Goal: Transaction & Acquisition: Book appointment/travel/reservation

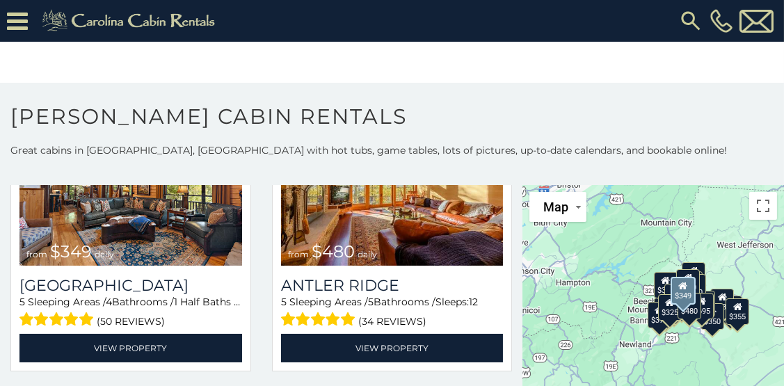
scroll to position [70, 0]
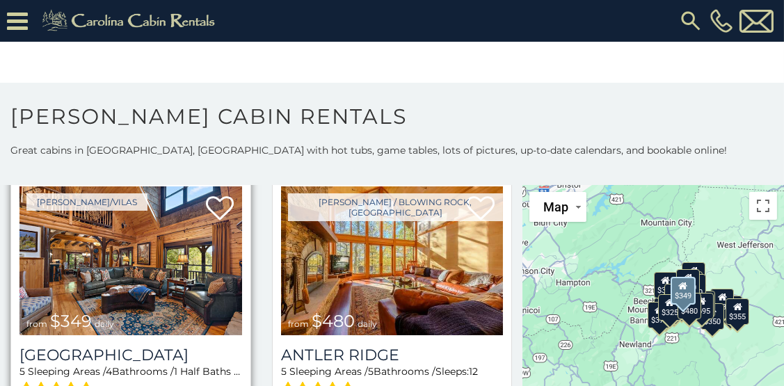
click at [132, 301] on img at bounding box center [130, 260] width 223 height 149
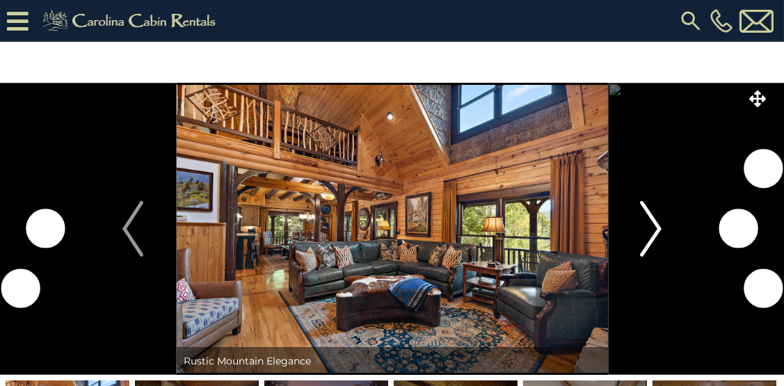
click at [655, 226] on img "Next" at bounding box center [651, 229] width 21 height 56
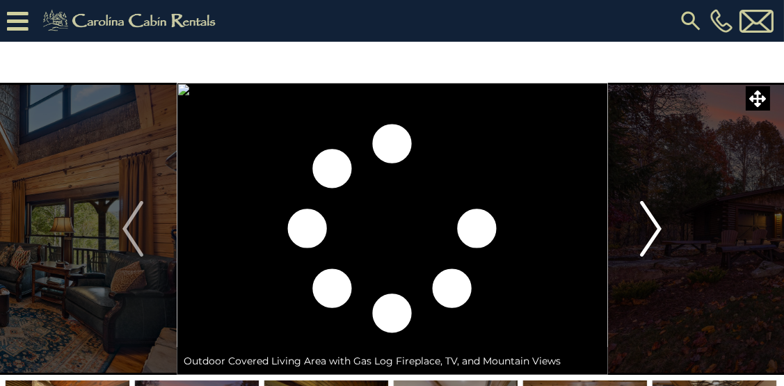
click at [652, 230] on img "Next" at bounding box center [651, 229] width 21 height 56
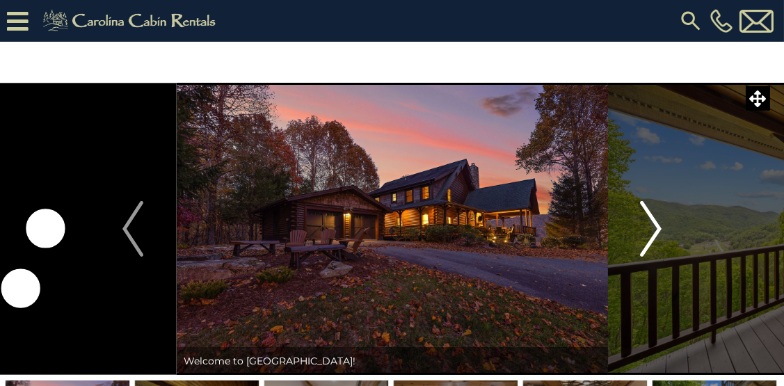
click at [652, 230] on img "Next" at bounding box center [651, 229] width 21 height 56
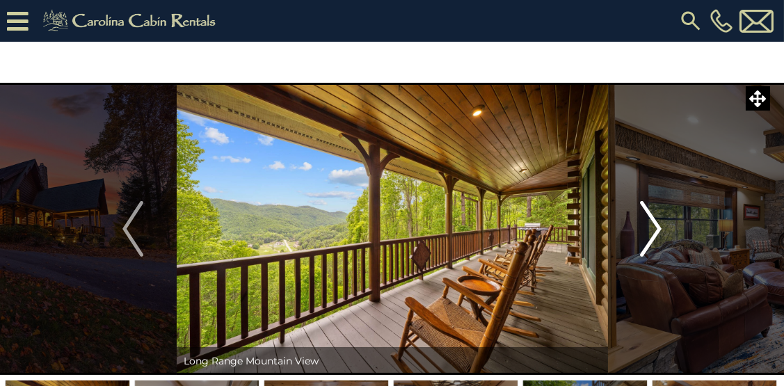
click at [652, 230] on img "Next" at bounding box center [651, 229] width 21 height 56
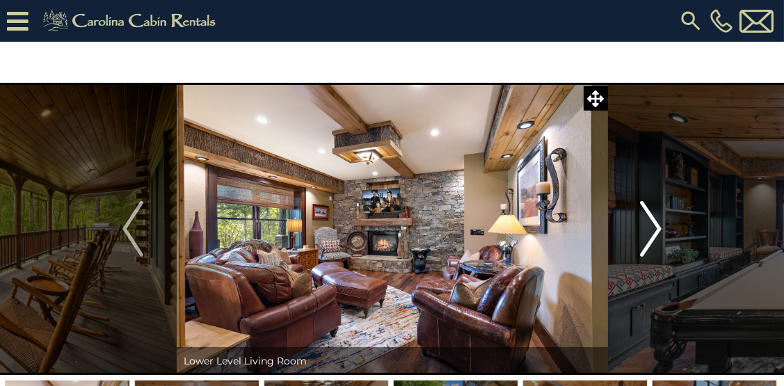
click at [652, 230] on img "Next" at bounding box center [651, 229] width 21 height 56
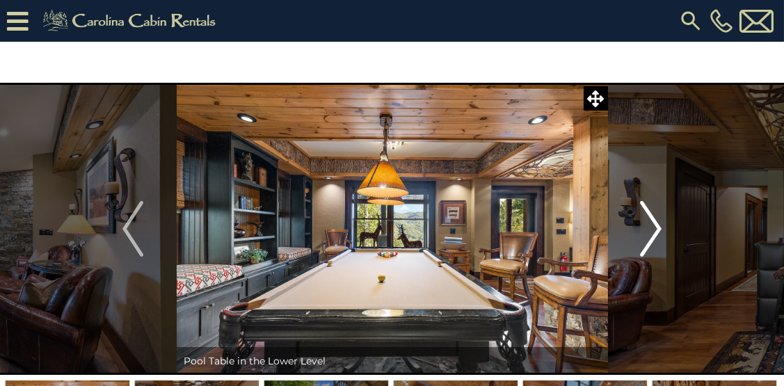
click at [652, 230] on img "Next" at bounding box center [651, 229] width 21 height 56
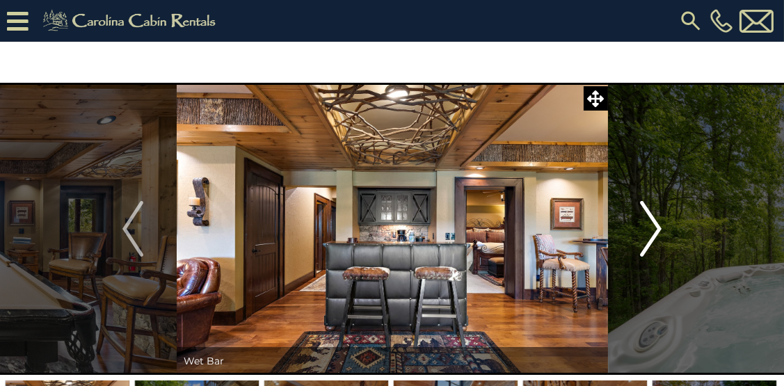
click at [652, 230] on img "Next" at bounding box center [651, 229] width 21 height 56
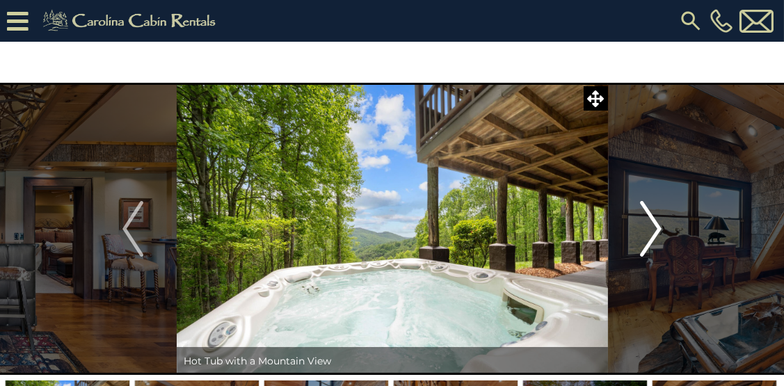
click at [652, 230] on img "Next" at bounding box center [651, 229] width 21 height 56
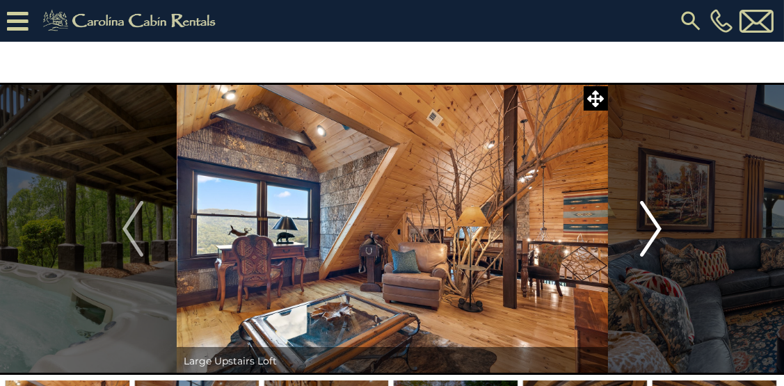
click at [652, 230] on img "Next" at bounding box center [651, 229] width 21 height 56
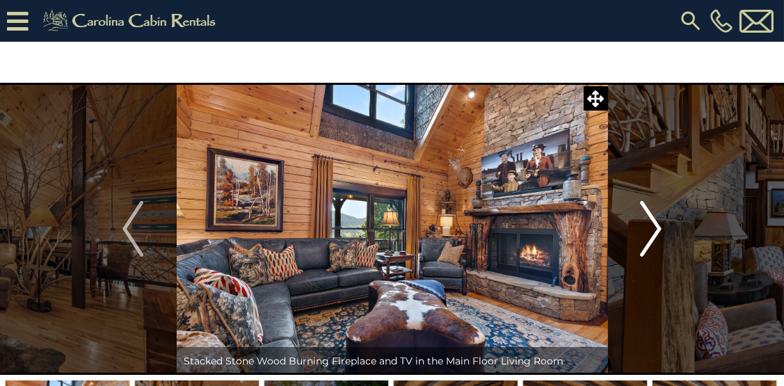
click at [652, 230] on img "Next" at bounding box center [651, 229] width 21 height 56
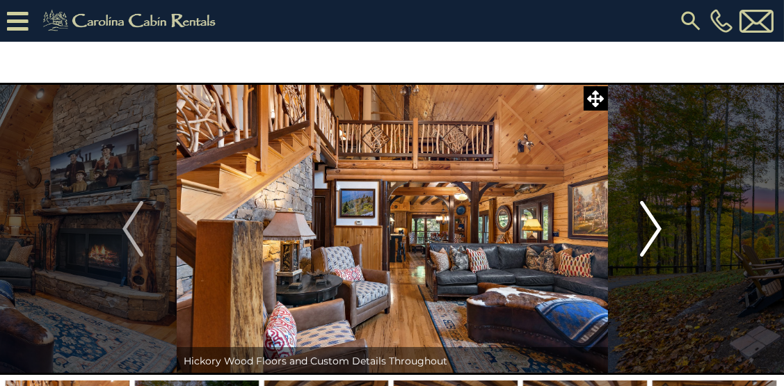
click at [652, 230] on img "Next" at bounding box center [651, 229] width 21 height 56
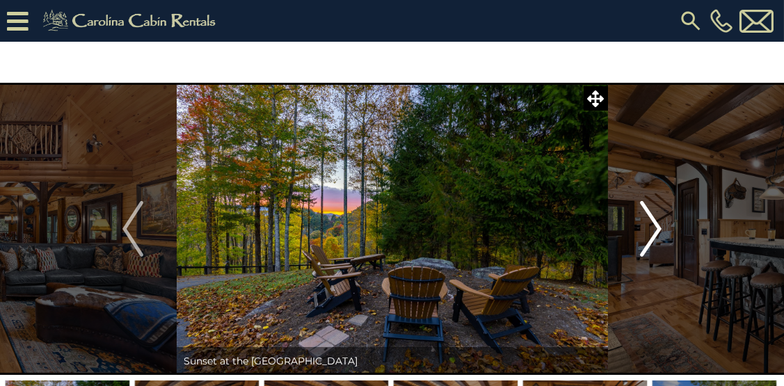
click at [651, 233] on img "Next" at bounding box center [651, 229] width 21 height 56
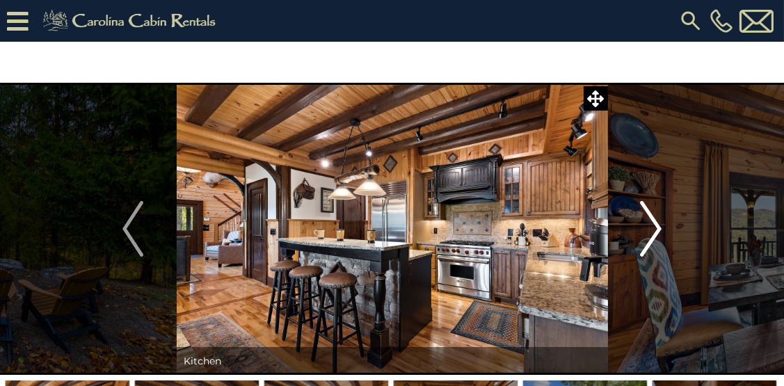
click at [651, 233] on img "Next" at bounding box center [651, 229] width 21 height 56
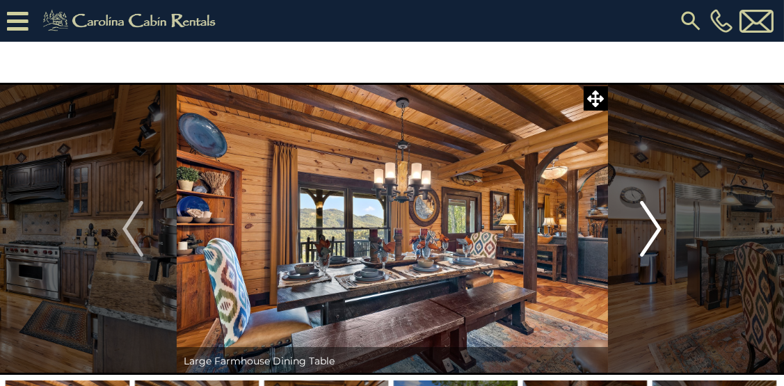
click at [651, 233] on img "Next" at bounding box center [651, 229] width 21 height 56
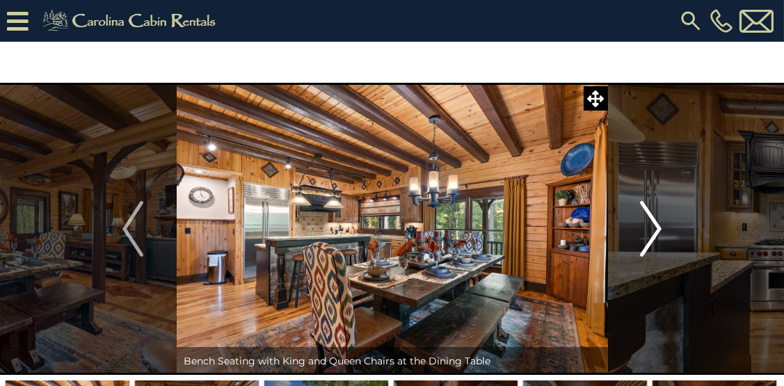
click at [651, 233] on img "Next" at bounding box center [651, 229] width 21 height 56
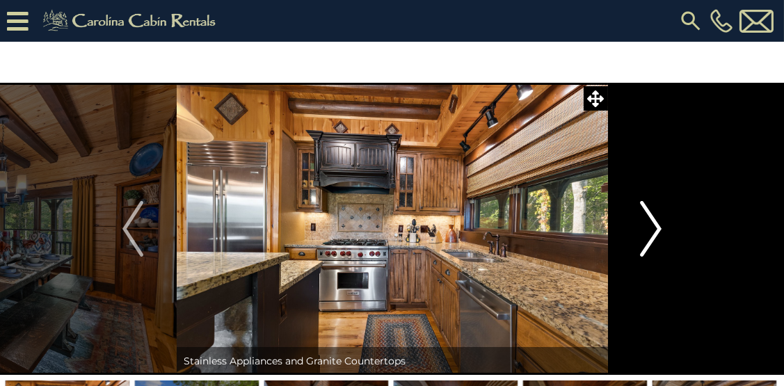
click at [651, 233] on img "Next" at bounding box center [651, 229] width 21 height 56
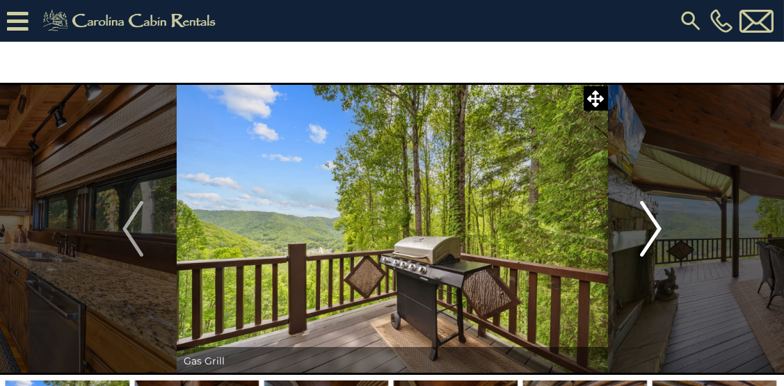
click at [651, 233] on img "Next" at bounding box center [651, 229] width 21 height 56
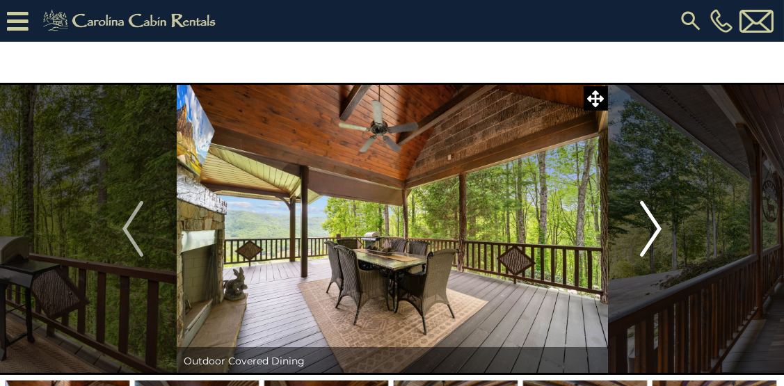
click at [651, 233] on img "Next" at bounding box center [651, 229] width 21 height 56
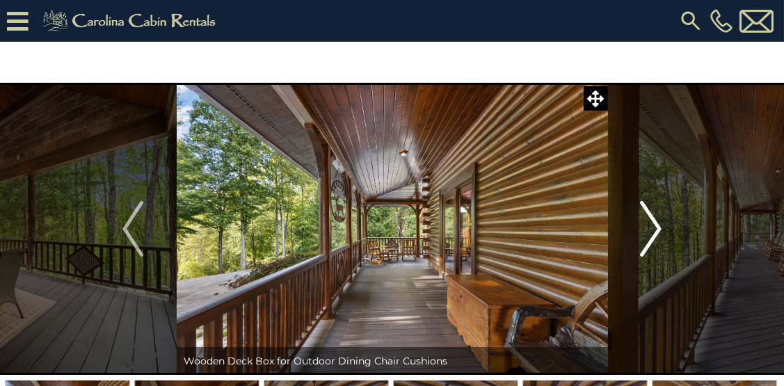
click at [651, 233] on img "Next" at bounding box center [651, 229] width 21 height 56
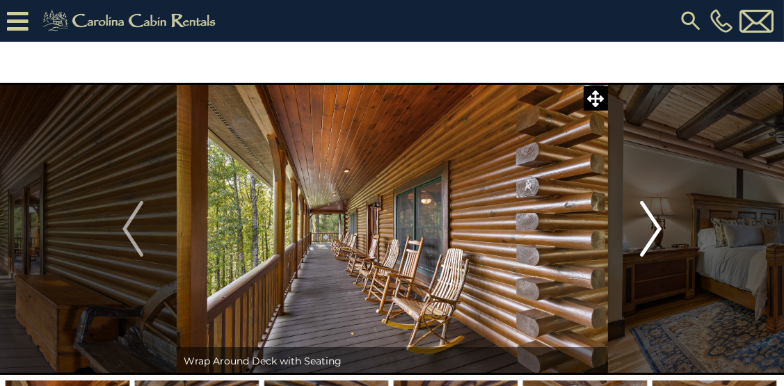
click at [651, 233] on img "Next" at bounding box center [651, 229] width 21 height 56
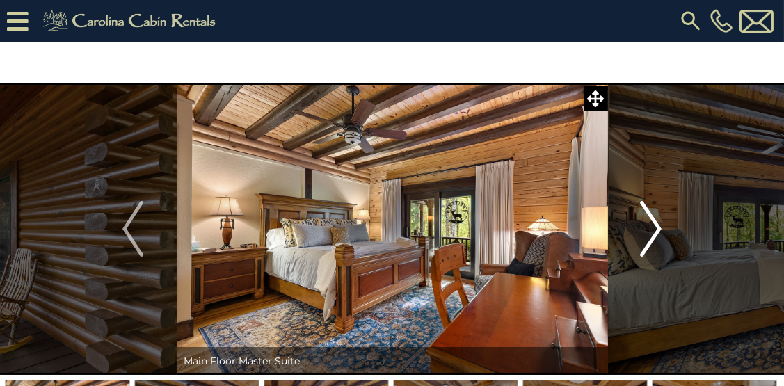
click at [651, 233] on img "Next" at bounding box center [651, 229] width 21 height 56
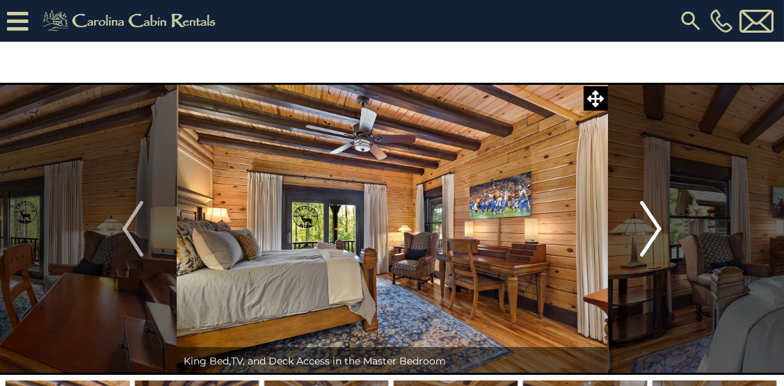
click at [650, 234] on img "Next" at bounding box center [651, 229] width 21 height 56
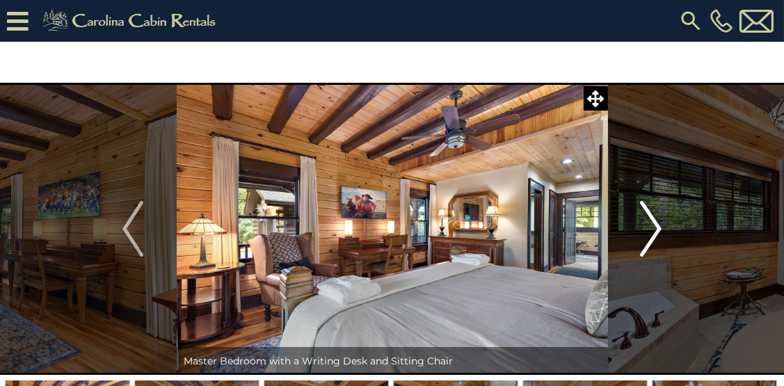
click at [650, 234] on img "Next" at bounding box center [651, 229] width 21 height 56
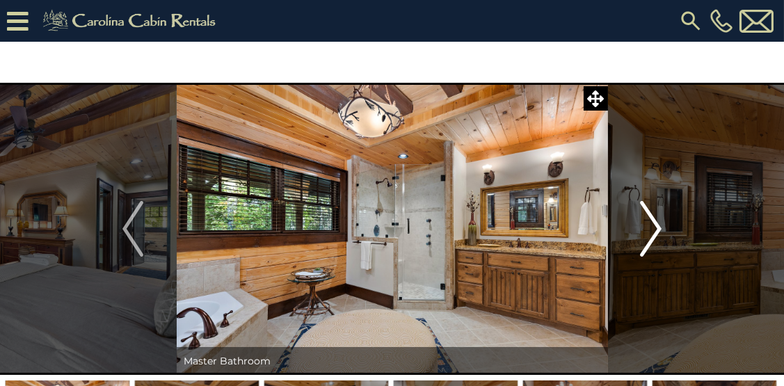
click at [649, 237] on img "Next" at bounding box center [651, 229] width 21 height 56
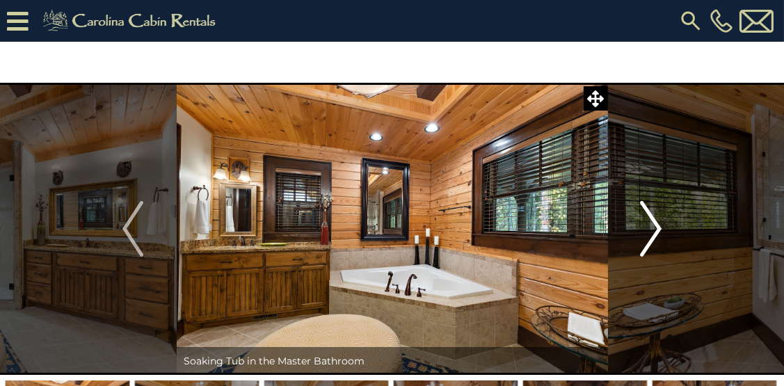
click at [649, 237] on img "Next" at bounding box center [651, 229] width 21 height 56
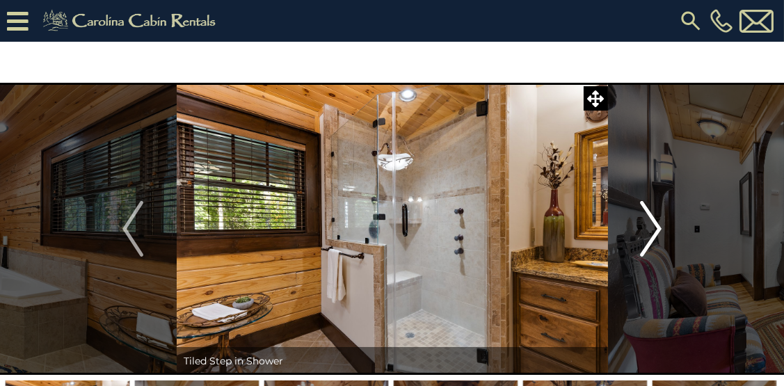
click at [649, 237] on img "Next" at bounding box center [651, 229] width 21 height 56
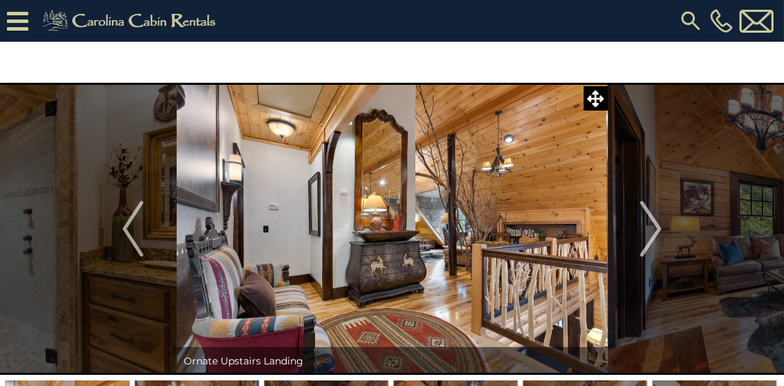
click at [13, 24] on icon at bounding box center [18, 21] width 22 height 24
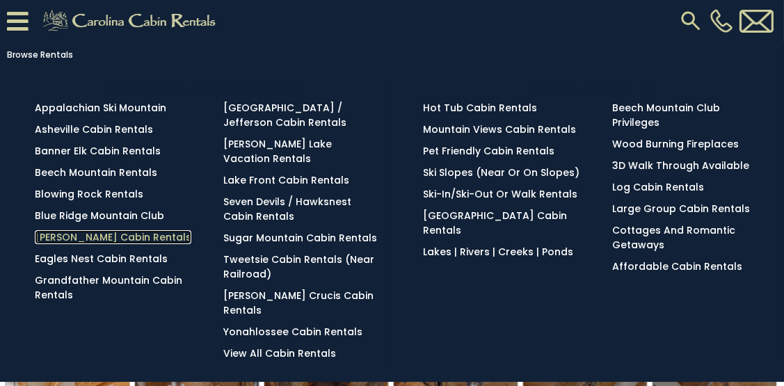
click at [90, 232] on link "[PERSON_NAME] Cabin Rentals" at bounding box center [113, 237] width 157 height 14
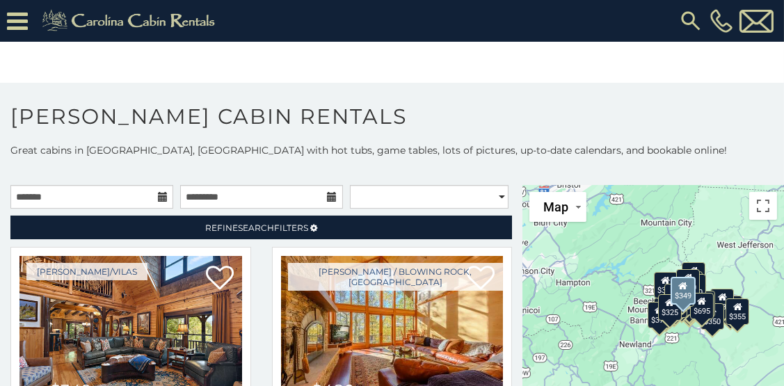
click at [158, 196] on icon at bounding box center [163, 197] width 10 height 10
click at [74, 198] on input "text" at bounding box center [91, 197] width 163 height 24
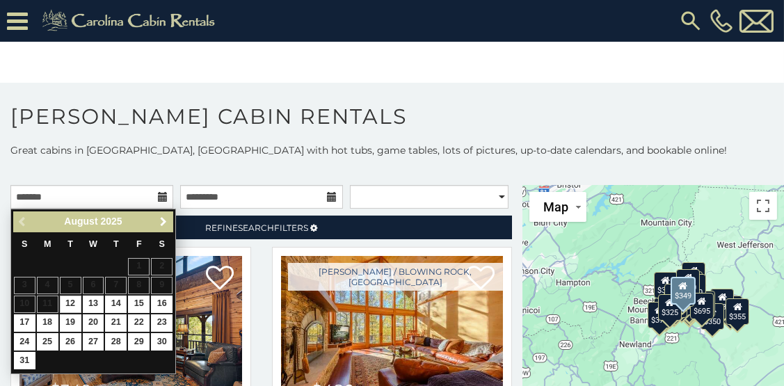
click at [161, 221] on span "Next" at bounding box center [163, 221] width 11 height 11
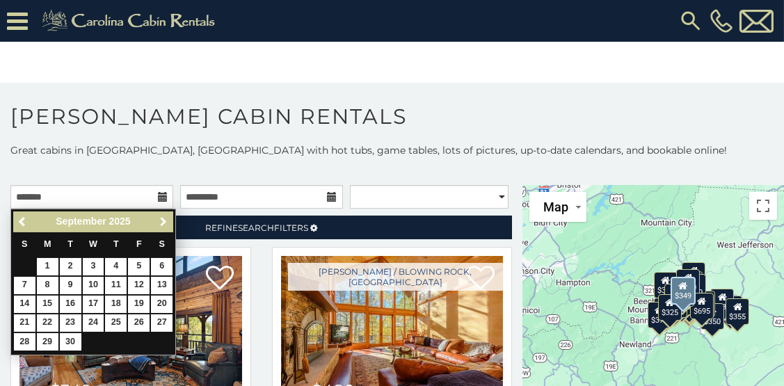
click at [161, 221] on span "Next" at bounding box center [163, 221] width 11 height 11
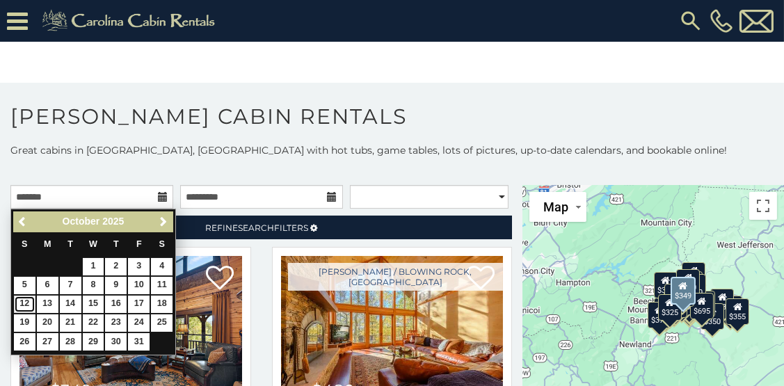
click at [18, 297] on link "12" at bounding box center [25, 304] width 22 height 17
type input "**********"
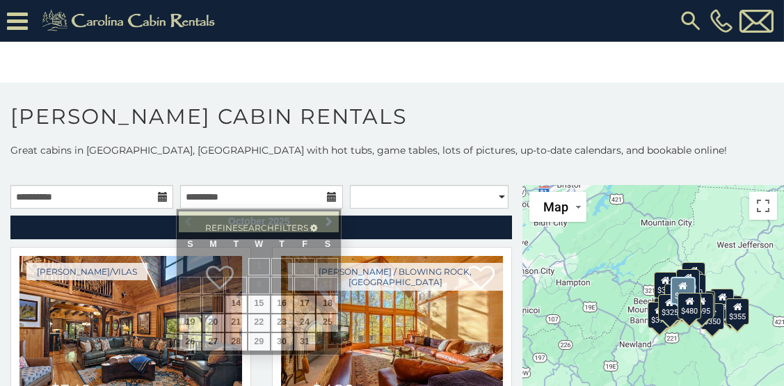
click at [328, 193] on icon at bounding box center [333, 197] width 10 height 10
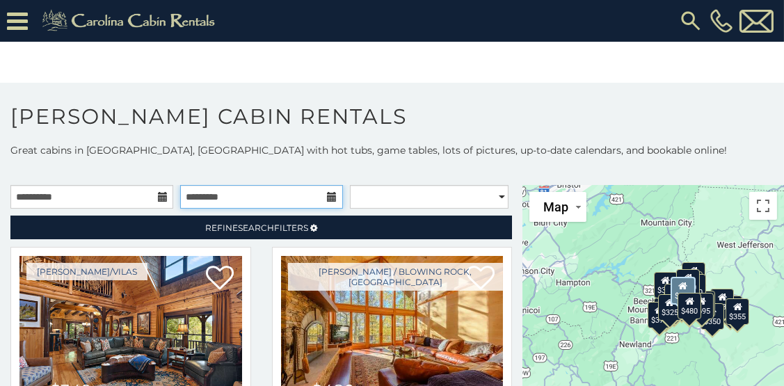
click at [244, 197] on input "text" at bounding box center [261, 197] width 163 height 24
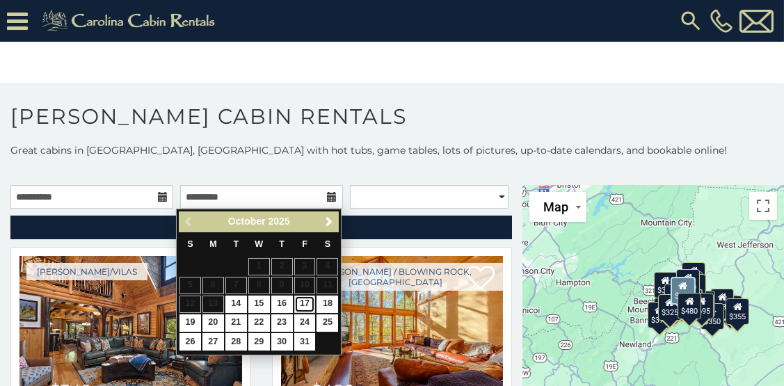
click at [305, 298] on link "17" at bounding box center [305, 304] width 22 height 17
type input "**********"
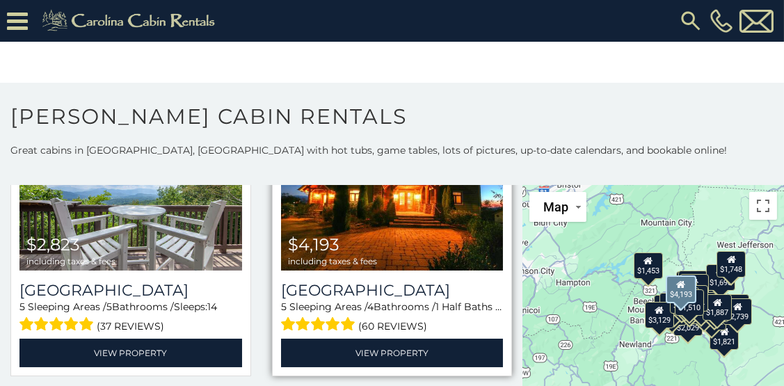
scroll to position [626, 0]
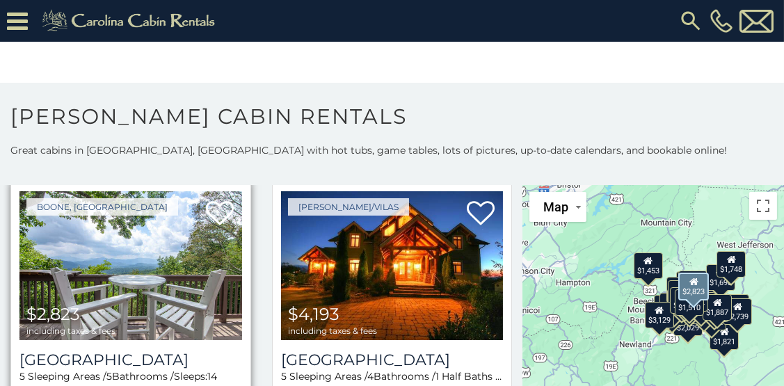
click at [138, 309] on img at bounding box center [130, 265] width 223 height 149
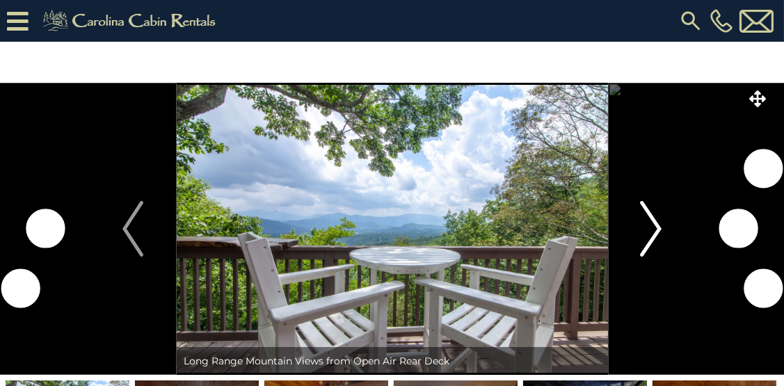
click at [660, 231] on img "Next" at bounding box center [651, 229] width 21 height 56
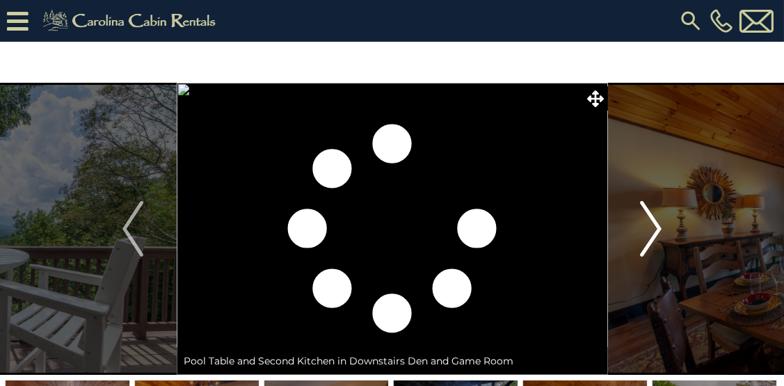
click at [660, 231] on img "Next" at bounding box center [651, 229] width 21 height 56
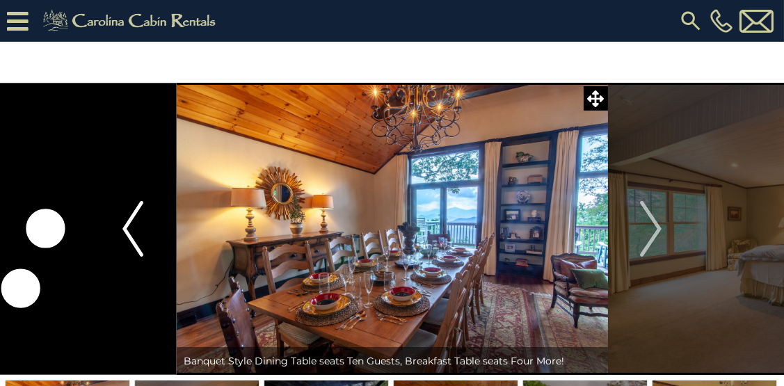
click at [124, 238] on img "Previous" at bounding box center [132, 229] width 21 height 56
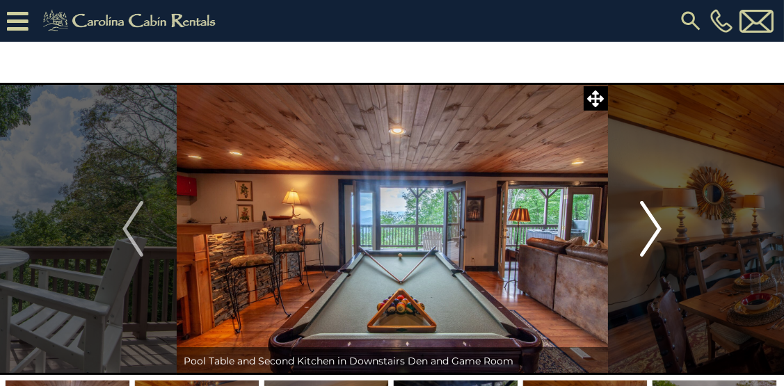
click at [654, 228] on img "Next" at bounding box center [651, 229] width 21 height 56
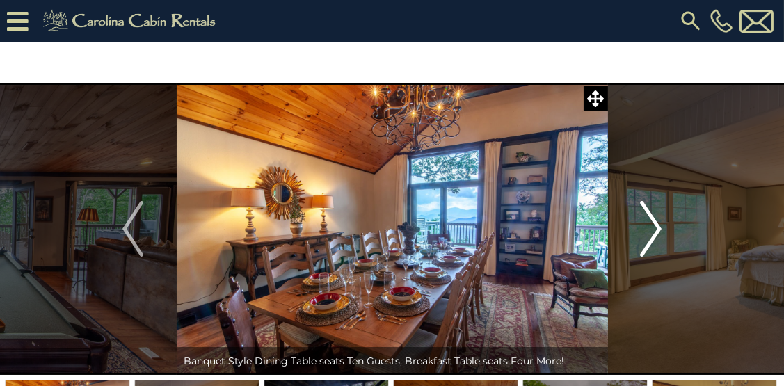
click at [654, 228] on img "Next" at bounding box center [651, 229] width 21 height 56
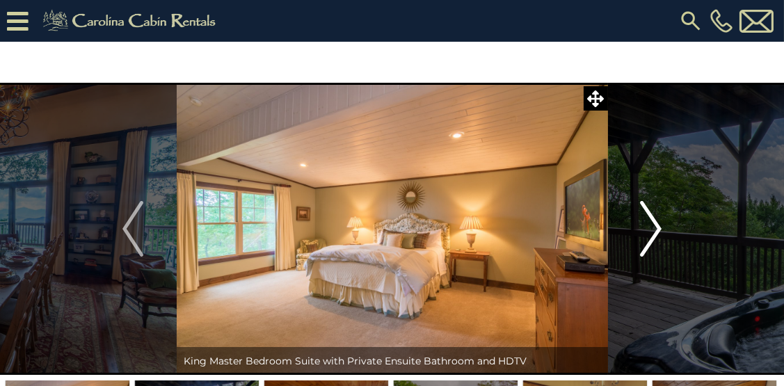
click at [654, 228] on img "Next" at bounding box center [651, 229] width 21 height 56
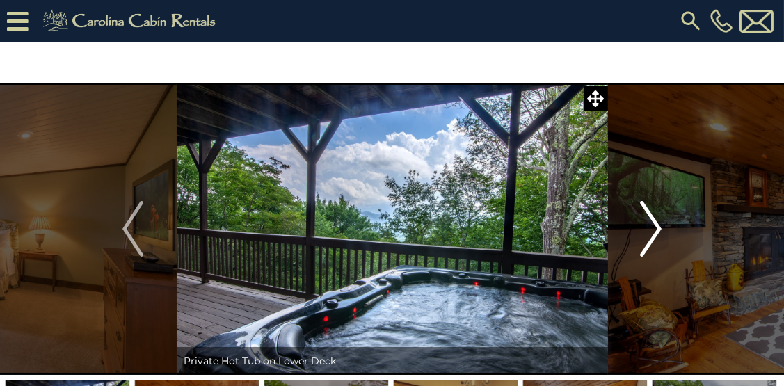
click at [654, 228] on img "Next" at bounding box center [651, 229] width 21 height 56
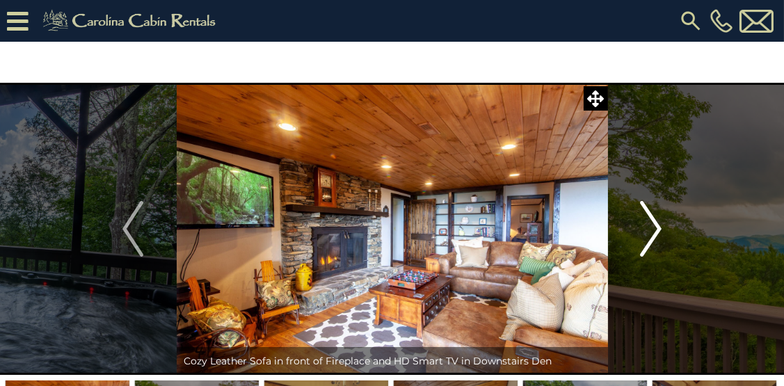
click at [654, 228] on img "Next" at bounding box center [651, 229] width 21 height 56
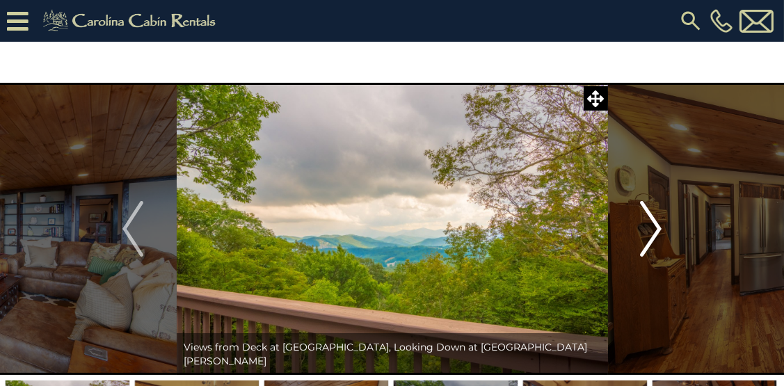
click at [654, 228] on img "Next" at bounding box center [651, 229] width 21 height 56
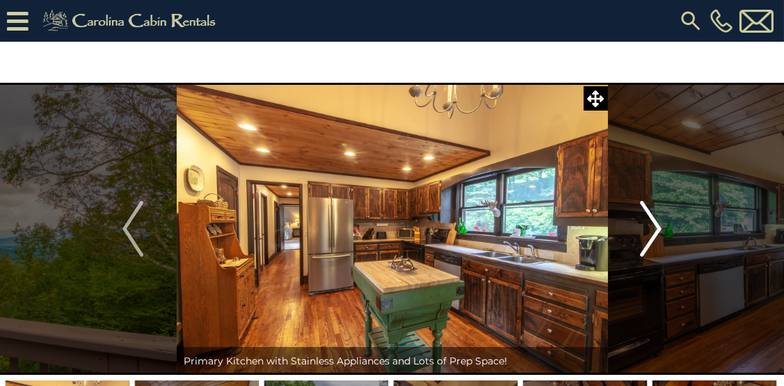
click at [654, 228] on img "Next" at bounding box center [651, 229] width 21 height 56
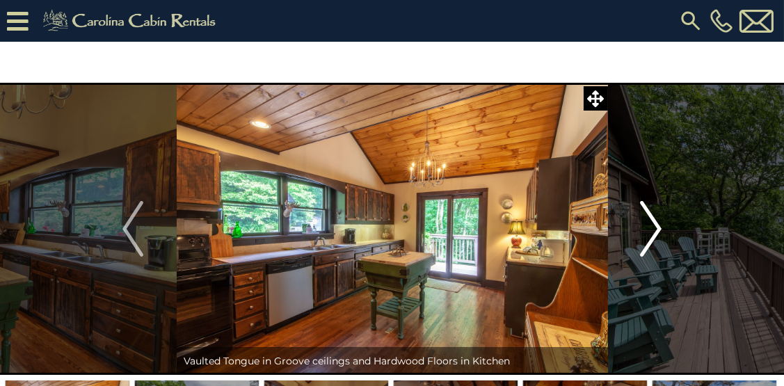
click at [654, 228] on img "Next" at bounding box center [651, 229] width 21 height 56
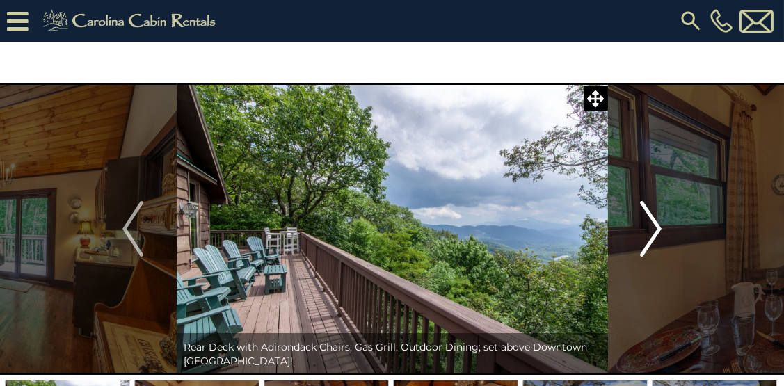
click at [654, 228] on img "Next" at bounding box center [651, 229] width 21 height 56
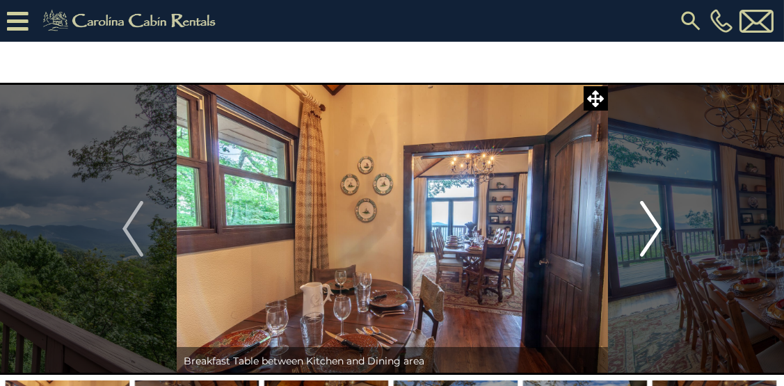
click at [654, 228] on img "Next" at bounding box center [651, 229] width 21 height 56
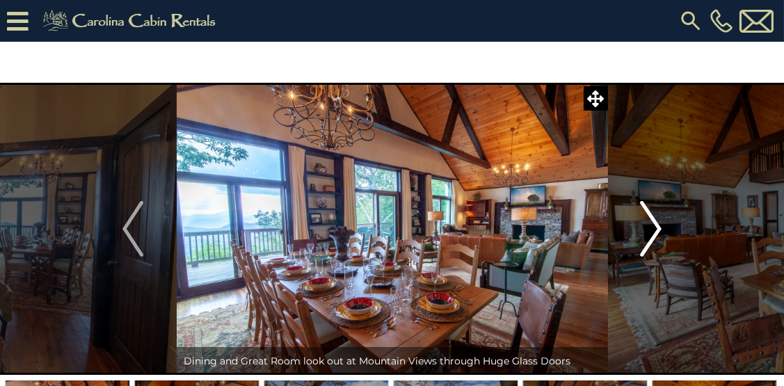
click at [654, 228] on img "Next" at bounding box center [651, 229] width 21 height 56
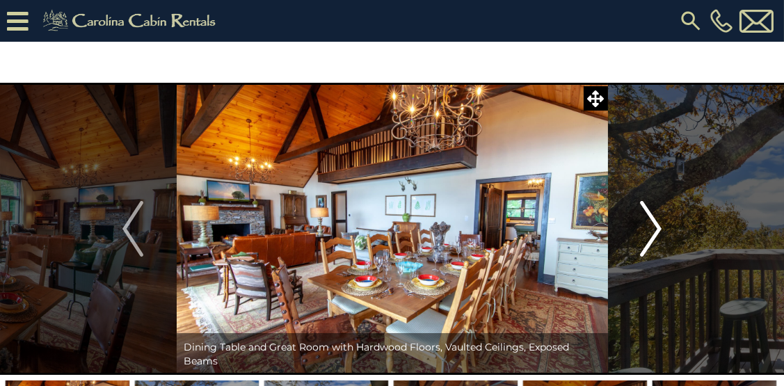
click at [654, 228] on img "Next" at bounding box center [651, 229] width 21 height 56
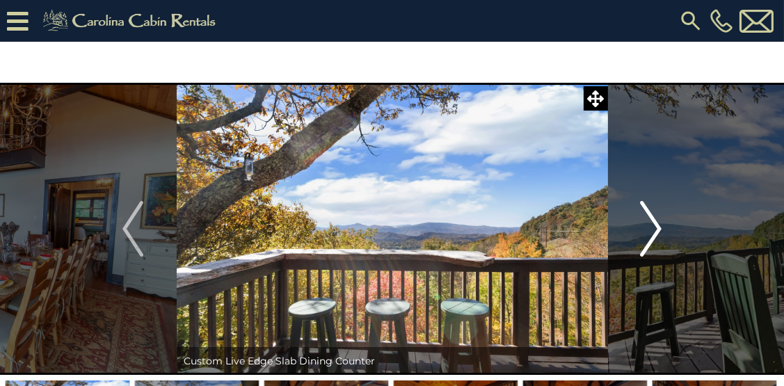
click at [654, 228] on img "Next" at bounding box center [651, 229] width 21 height 56
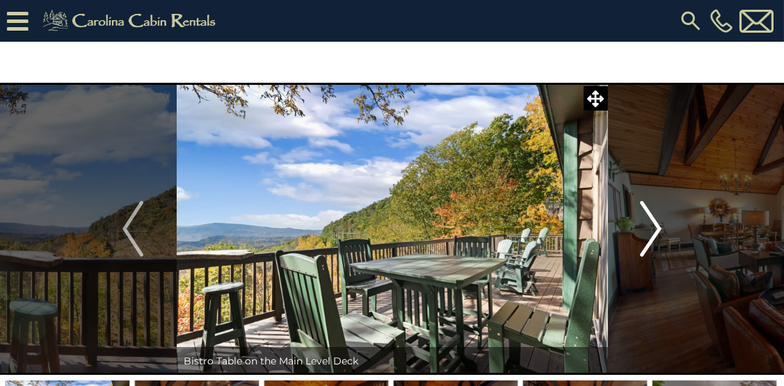
click at [654, 228] on img "Next" at bounding box center [651, 229] width 21 height 56
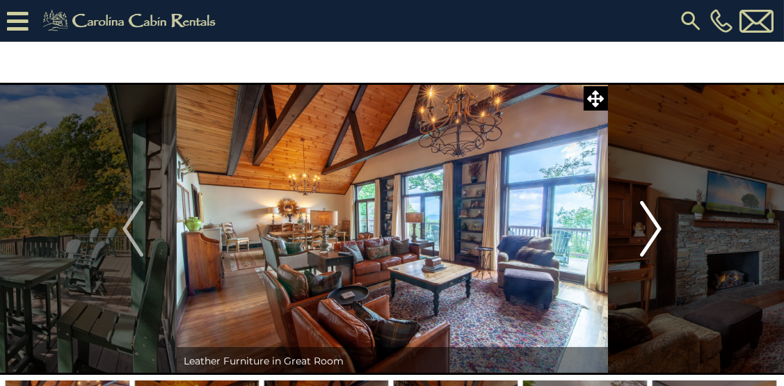
click at [654, 228] on img "Next" at bounding box center [651, 229] width 21 height 56
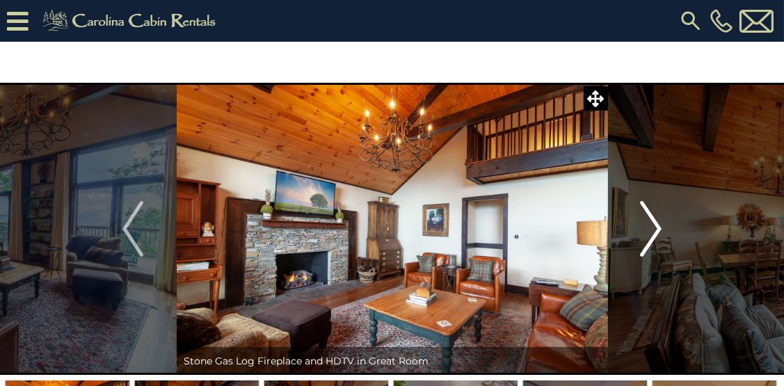
click at [654, 228] on img "Next" at bounding box center [651, 229] width 21 height 56
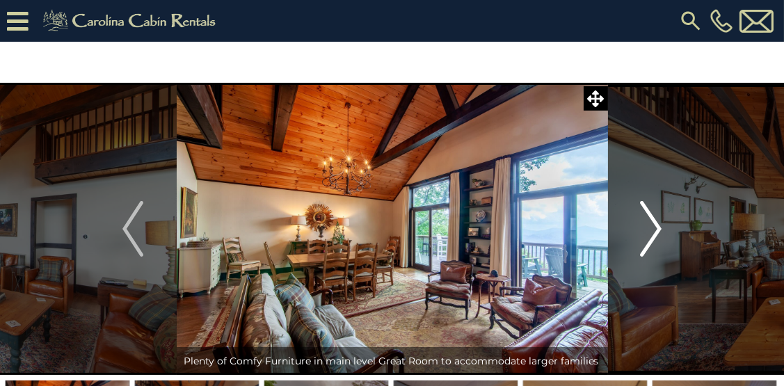
click at [654, 228] on img "Next" at bounding box center [651, 229] width 21 height 56
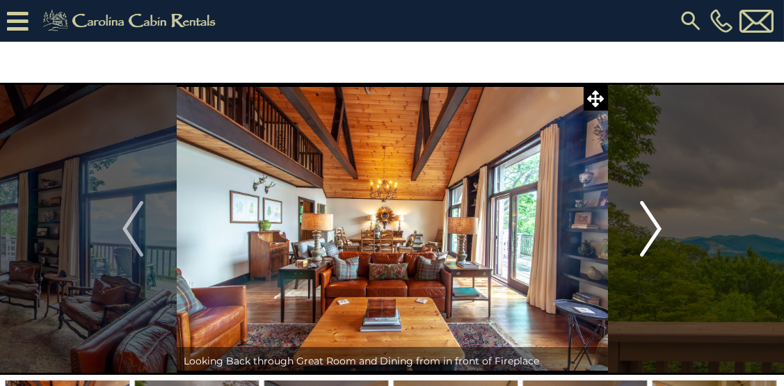
click at [654, 228] on img "Next" at bounding box center [651, 229] width 21 height 56
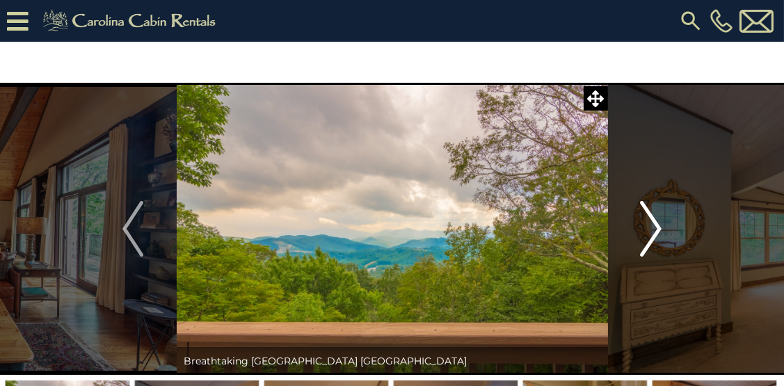
click at [654, 228] on img "Next" at bounding box center [651, 229] width 21 height 56
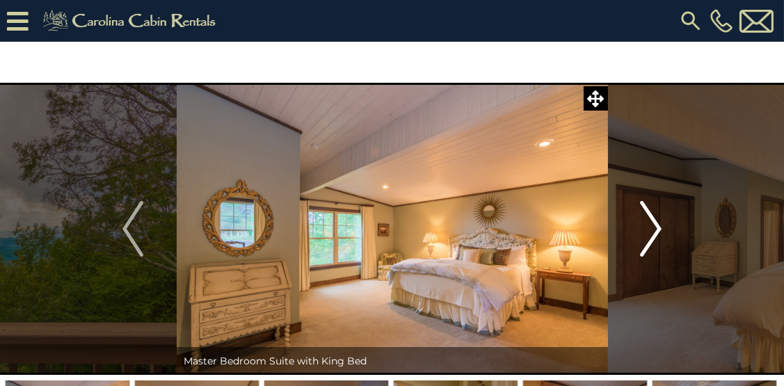
click at [654, 228] on img "Next" at bounding box center [651, 229] width 21 height 56
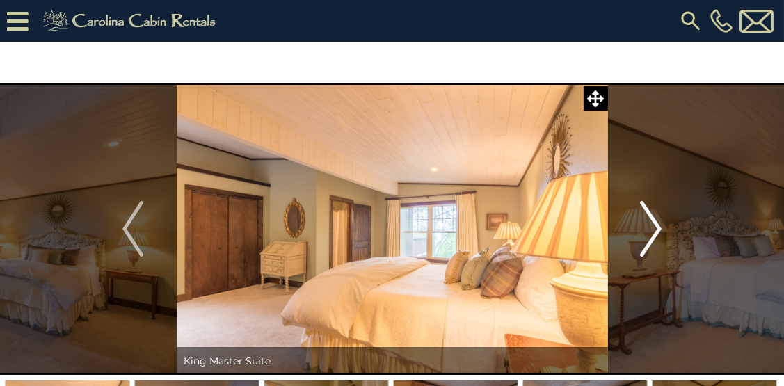
click at [654, 228] on img "Next" at bounding box center [651, 229] width 21 height 56
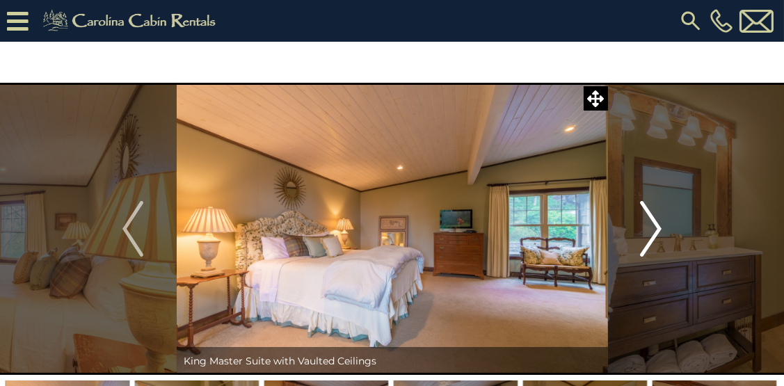
click at [654, 228] on img "Next" at bounding box center [651, 229] width 21 height 56
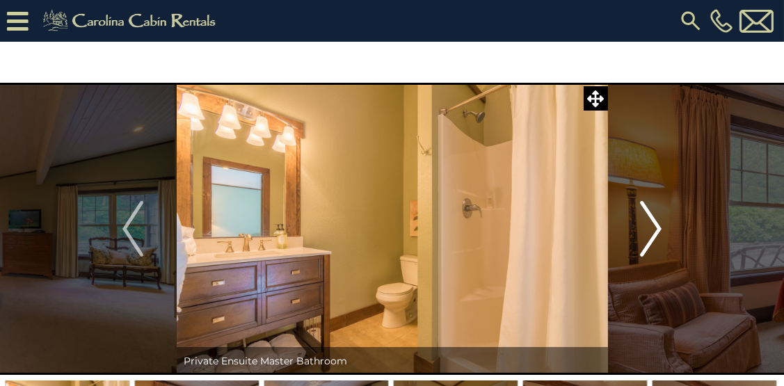
click at [654, 228] on img "Next" at bounding box center [651, 229] width 21 height 56
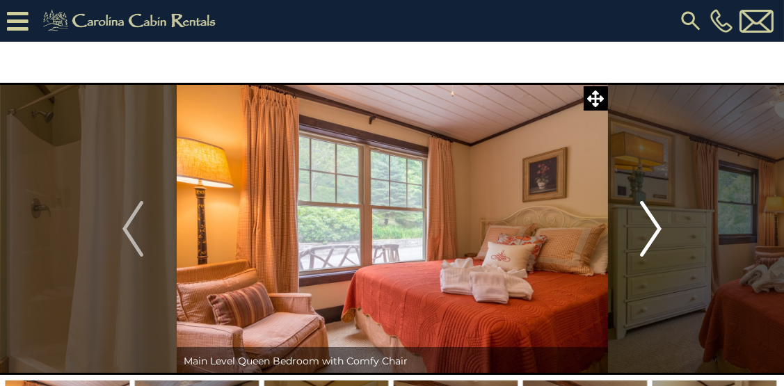
click at [654, 228] on img "Next" at bounding box center [651, 229] width 21 height 56
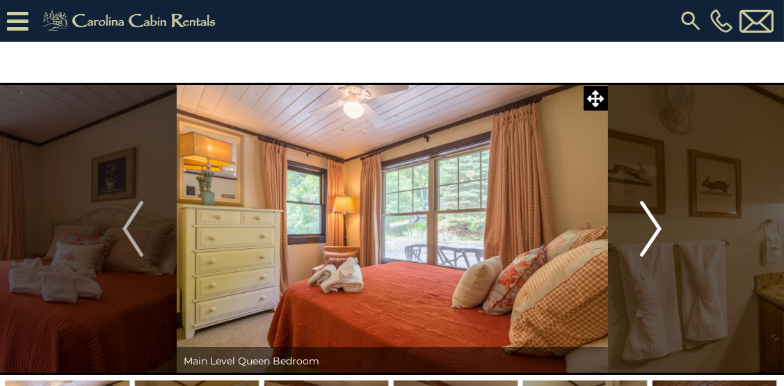
click at [654, 228] on img "Next" at bounding box center [651, 229] width 21 height 56
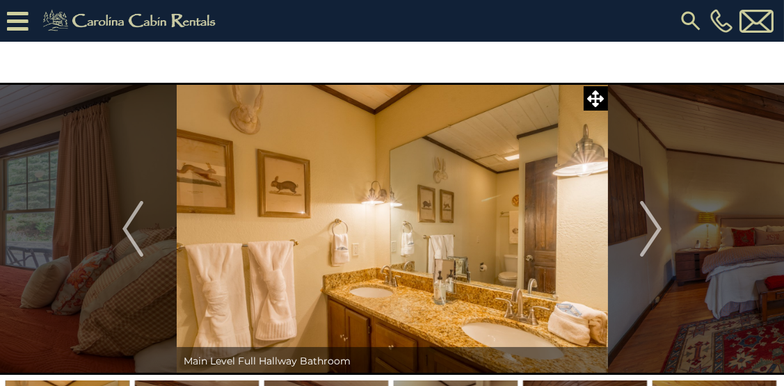
drag, startPoint x: 654, startPoint y: 228, endPoint x: 746, endPoint y: 224, distance: 91.9
click at [662, 226] on button "Next" at bounding box center [650, 229] width 87 height 292
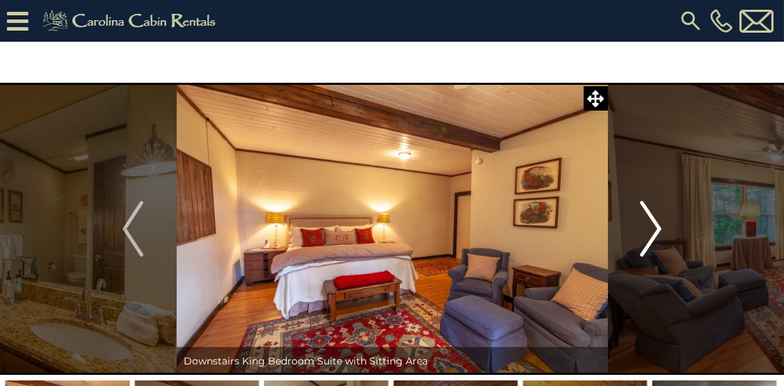
click at [662, 226] on button "Next" at bounding box center [650, 229] width 87 height 292
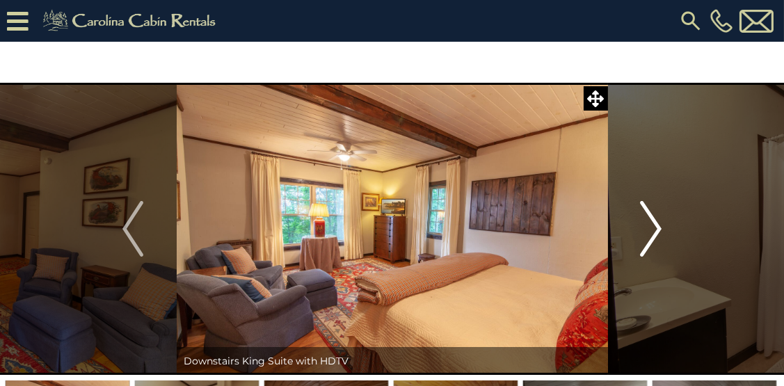
click at [662, 226] on button "Next" at bounding box center [650, 229] width 87 height 292
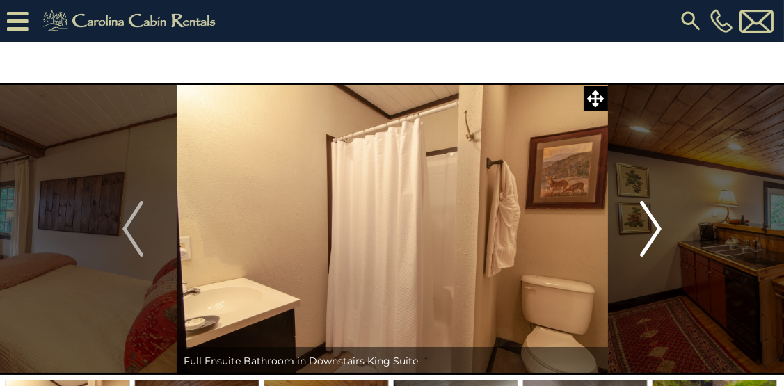
click at [662, 226] on button "Next" at bounding box center [650, 229] width 87 height 292
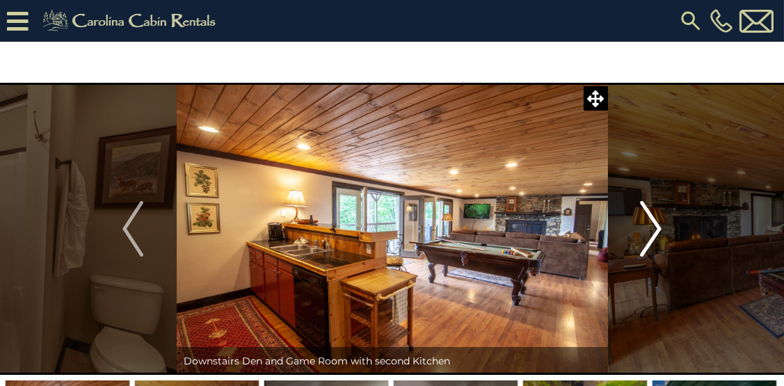
click at [662, 226] on button "Next" at bounding box center [650, 229] width 87 height 292
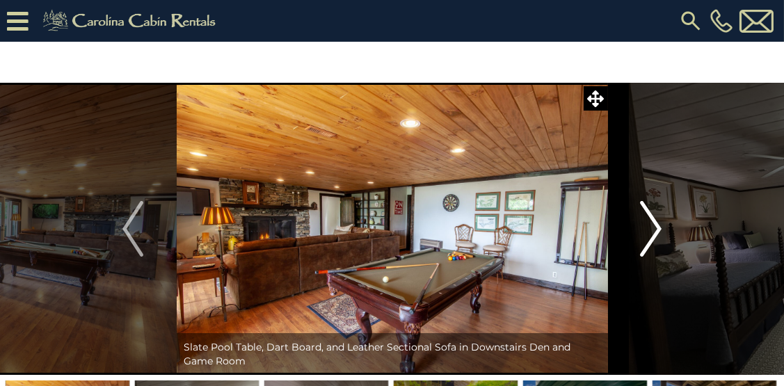
click at [662, 226] on button "Next" at bounding box center [650, 229] width 87 height 292
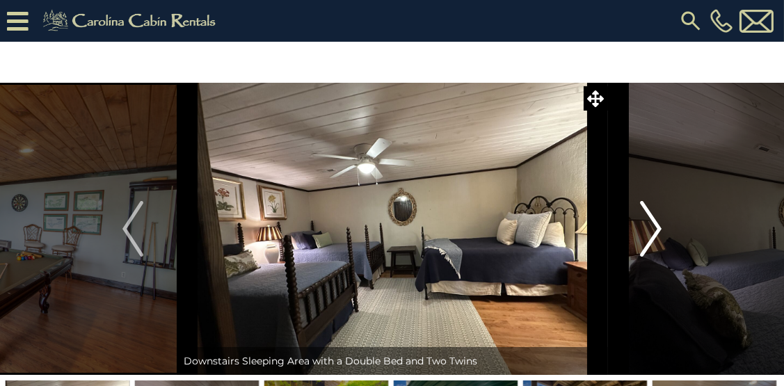
click at [662, 226] on button "Next" at bounding box center [650, 229] width 87 height 292
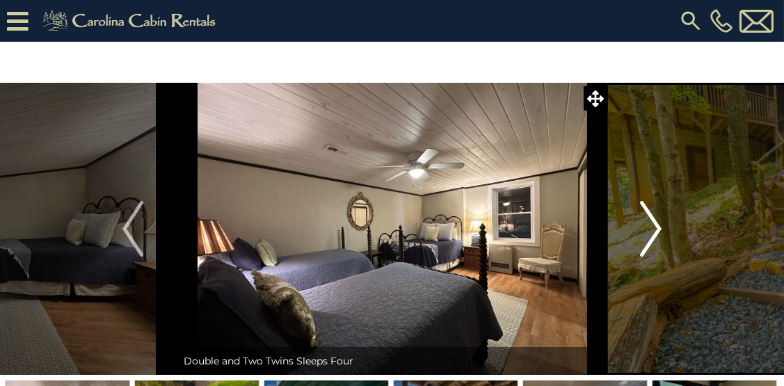
click at [662, 226] on button "Next" at bounding box center [650, 229] width 87 height 292
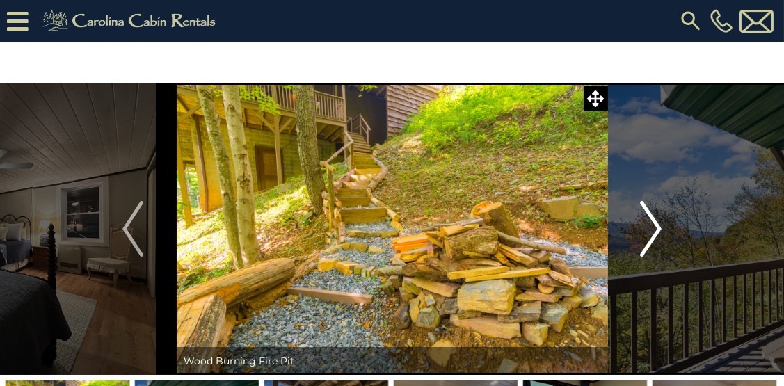
click at [662, 226] on button "Next" at bounding box center [650, 229] width 87 height 292
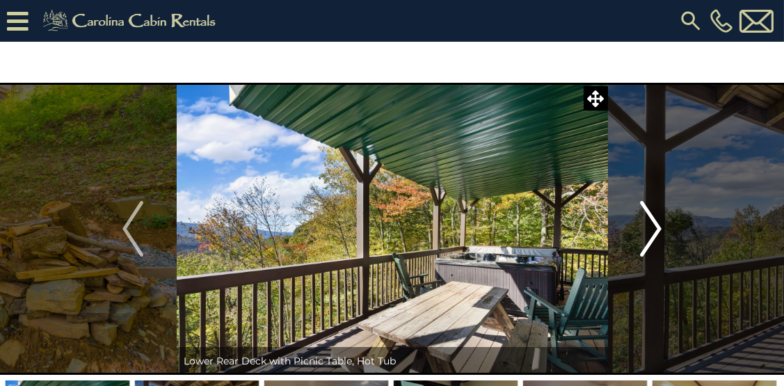
click at [662, 226] on button "Next" at bounding box center [650, 229] width 87 height 292
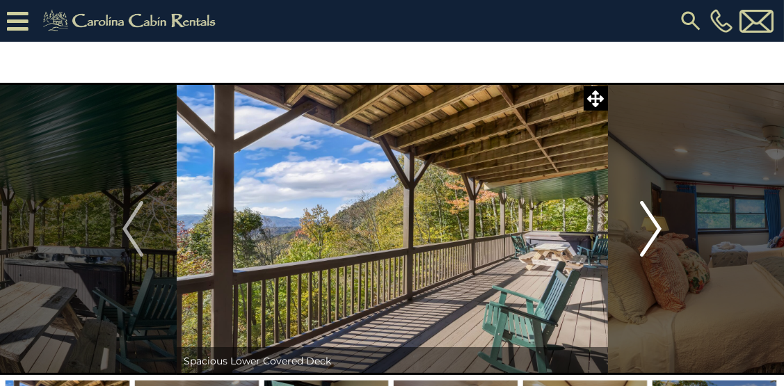
click at [662, 226] on button "Next" at bounding box center [650, 229] width 87 height 292
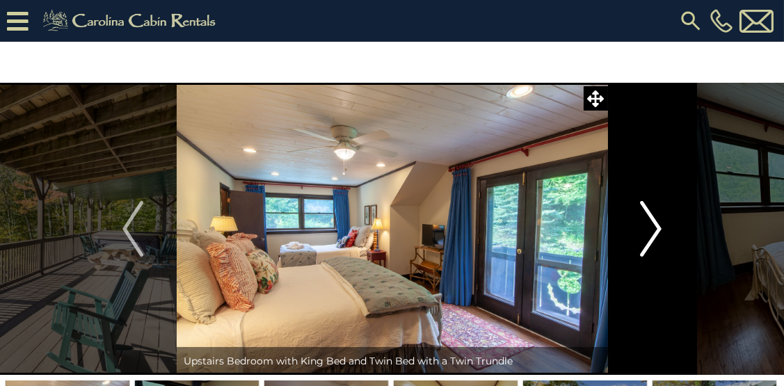
click at [662, 226] on button "Next" at bounding box center [650, 229] width 87 height 292
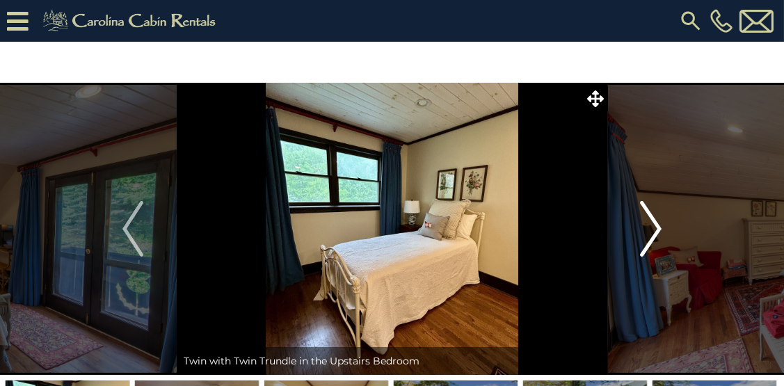
click at [662, 226] on button "Next" at bounding box center [650, 229] width 87 height 292
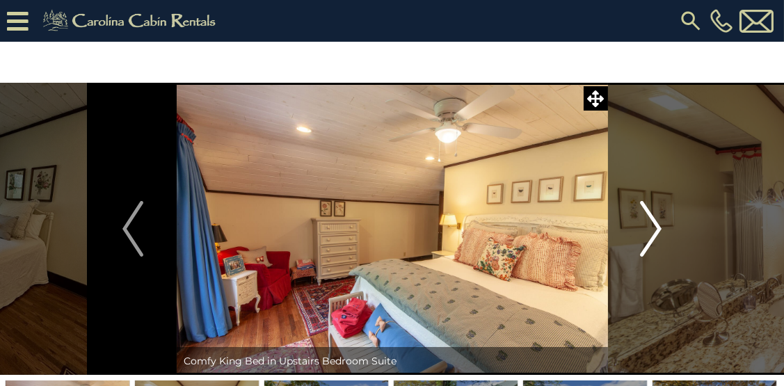
click at [662, 226] on button "Next" at bounding box center [650, 229] width 87 height 292
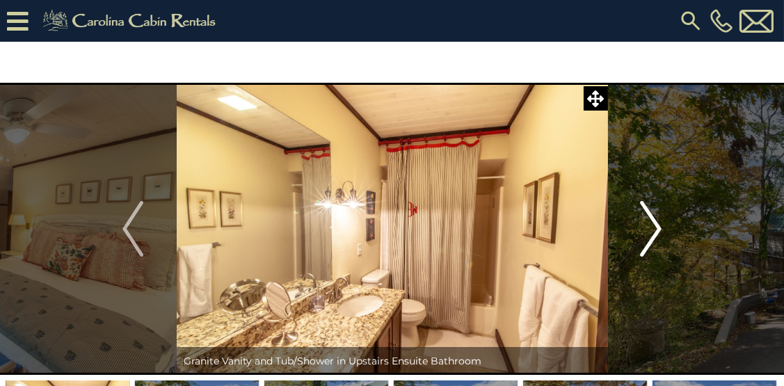
click at [662, 226] on button "Next" at bounding box center [650, 229] width 87 height 292
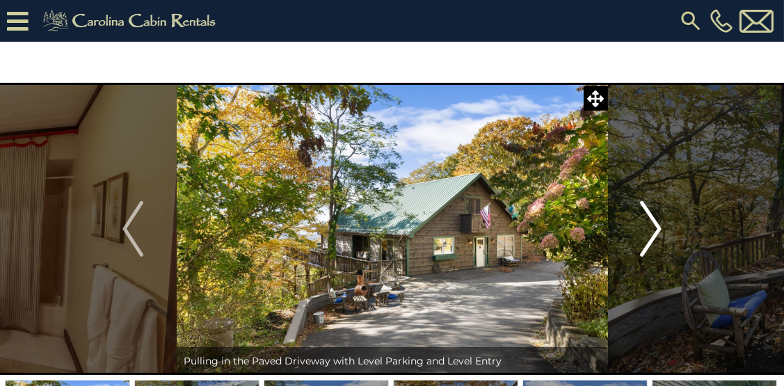
click at [662, 226] on button "Next" at bounding box center [650, 229] width 87 height 292
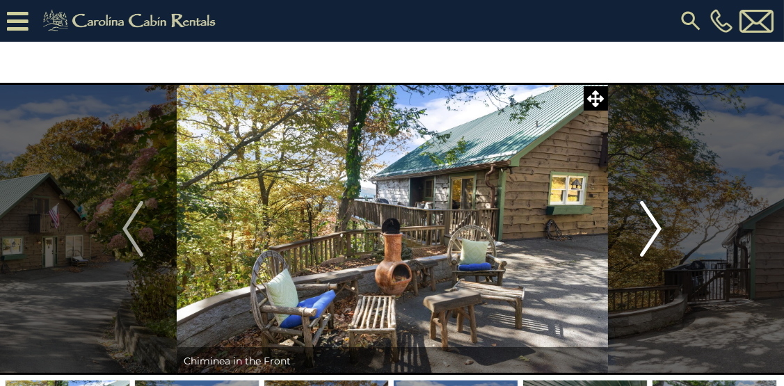
click at [662, 226] on button "Next" at bounding box center [650, 229] width 87 height 292
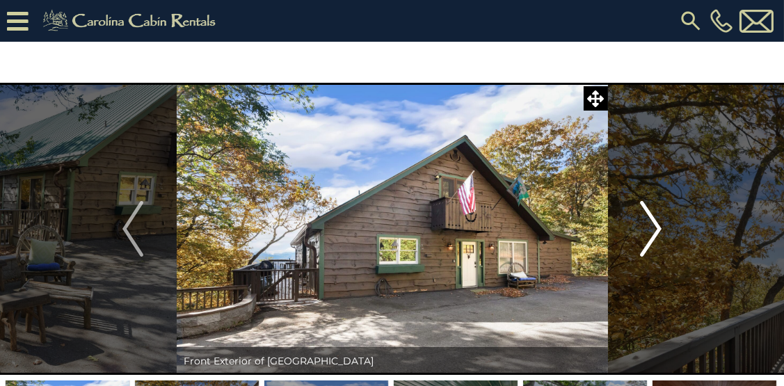
click at [662, 226] on button "Next" at bounding box center [650, 229] width 87 height 292
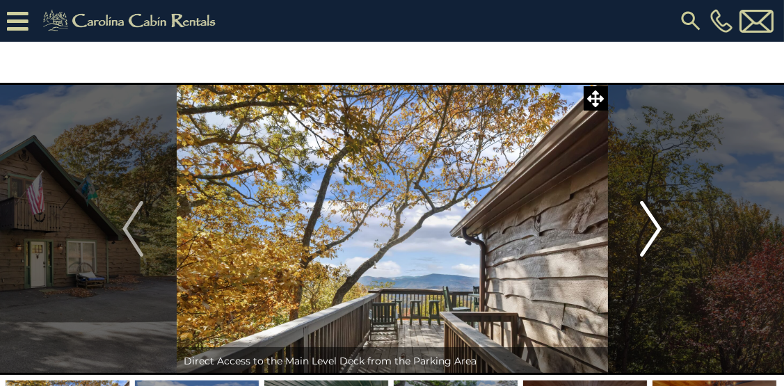
click at [662, 226] on button "Next" at bounding box center [650, 229] width 87 height 292
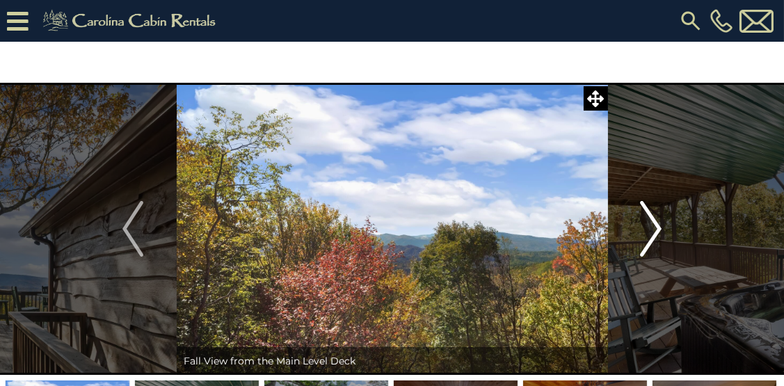
click at [662, 226] on button "Next" at bounding box center [650, 229] width 87 height 292
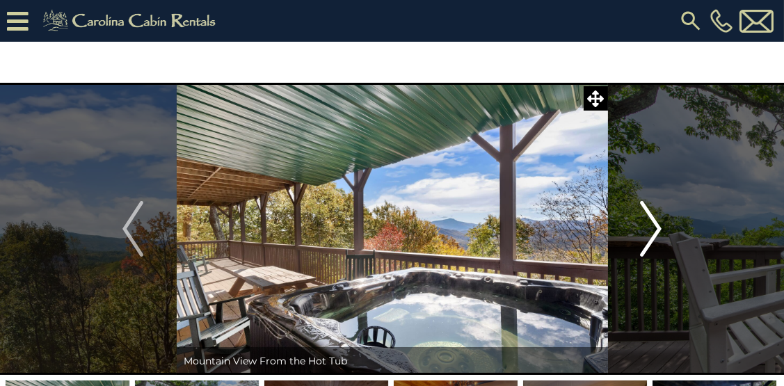
click at [662, 226] on button "Next" at bounding box center [650, 229] width 87 height 292
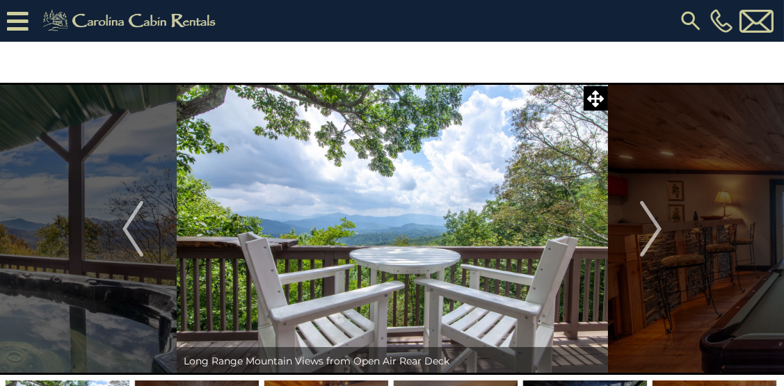
click at [587, 93] on icon at bounding box center [595, 98] width 17 height 17
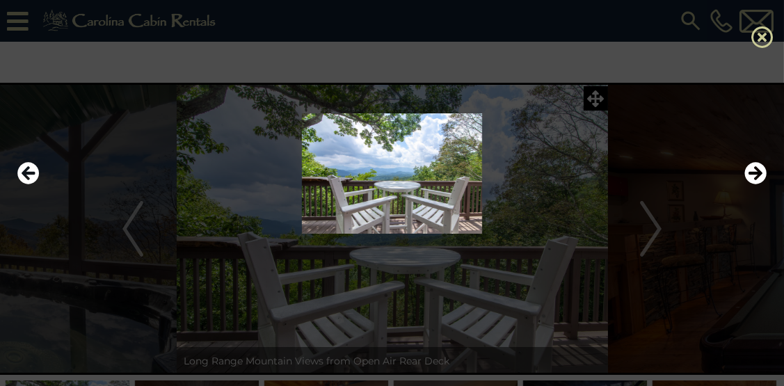
click at [763, 31] on icon at bounding box center [762, 37] width 22 height 22
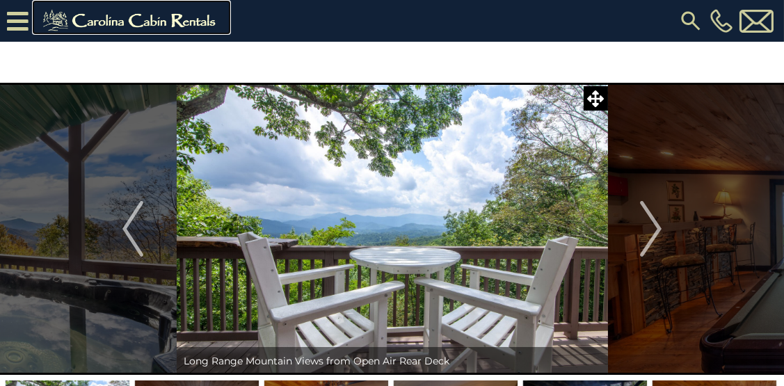
click at [173, 17] on img at bounding box center [131, 21] width 192 height 28
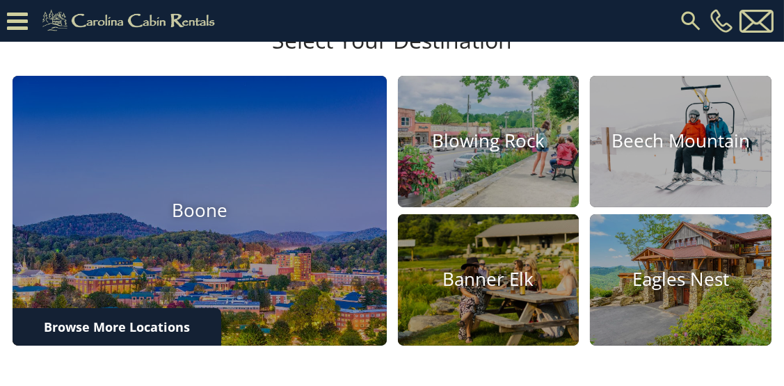
scroll to position [267, 0]
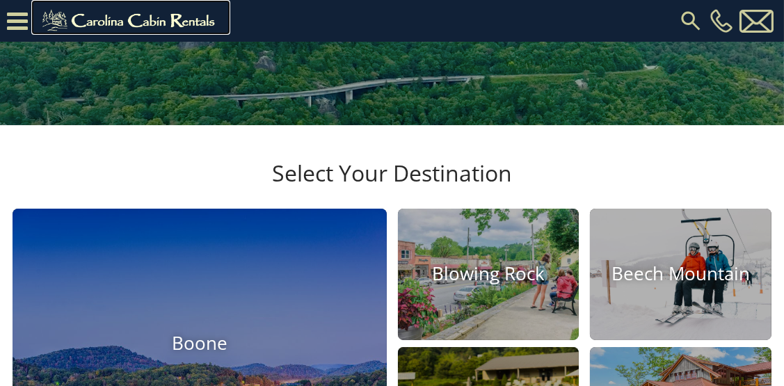
click at [129, 19] on img at bounding box center [131, 21] width 192 height 28
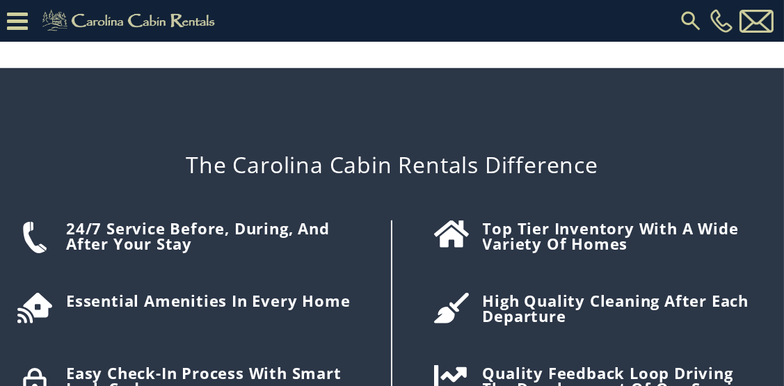
scroll to position [1670, 0]
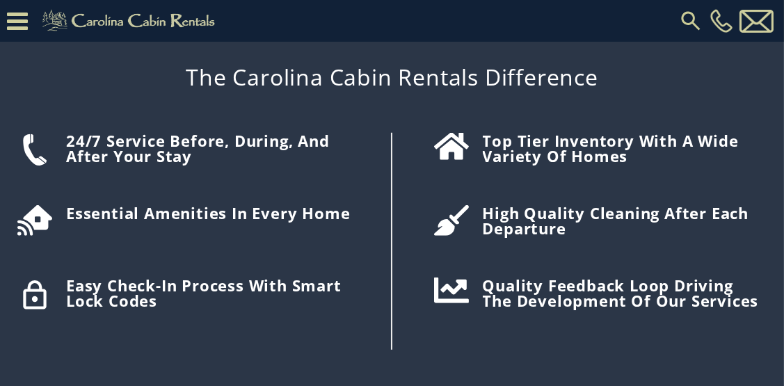
drag, startPoint x: 626, startPoint y: 0, endPoint x: 767, endPoint y: 111, distance: 179.9
click at [767, 111] on div "The Carolina Cabin Rentals Difference 24/7 Service before, during, and after yo…" at bounding box center [392, 200] width 784 height 438
